Goal: Task Accomplishment & Management: Manage account settings

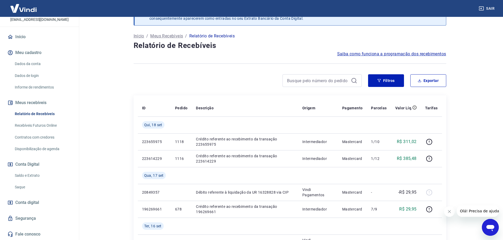
scroll to position [26, 0]
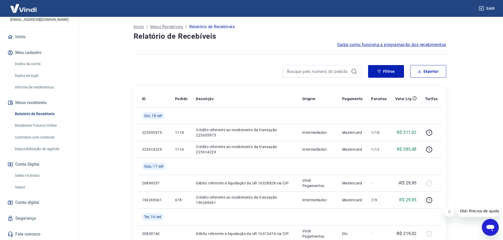
click at [38, 176] on link "Saldo e Extrato" at bounding box center [43, 175] width 60 height 11
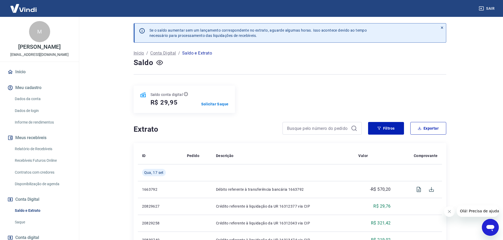
click at [42, 104] on link "Dados da conta" at bounding box center [43, 99] width 60 height 11
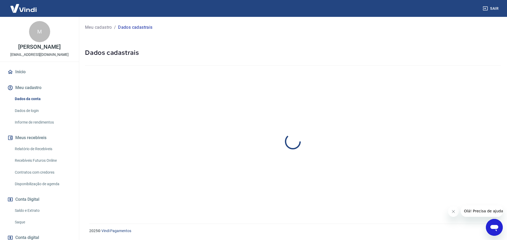
select select "SC"
select select "business"
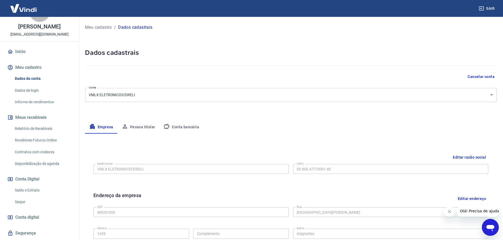
scroll to position [26, 0]
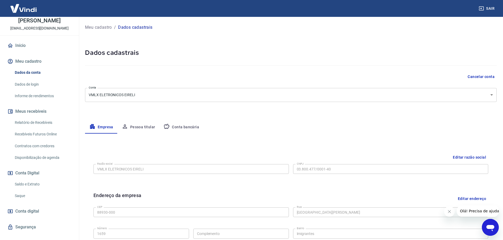
click at [36, 127] on link "Relatório de Recebíveis" at bounding box center [43, 122] width 60 height 11
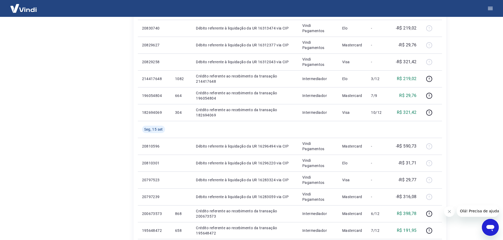
scroll to position [227, 0]
